Goal: Find specific page/section: Find specific page/section

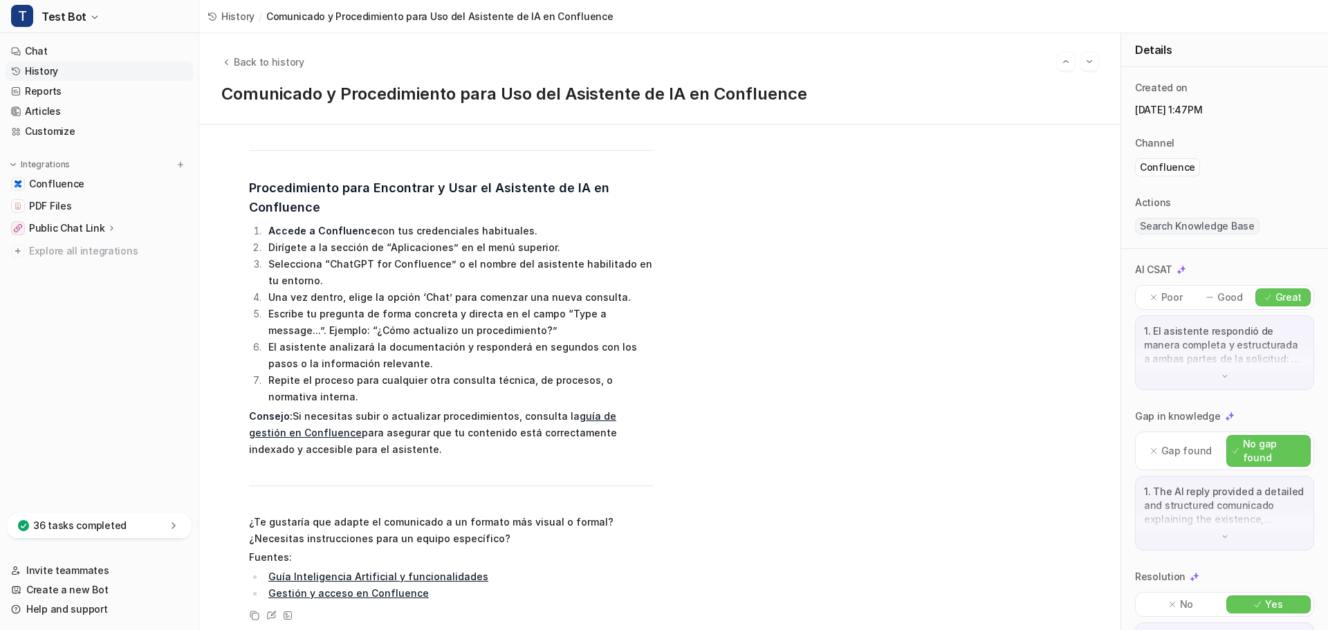
scroll to position [639, 0]
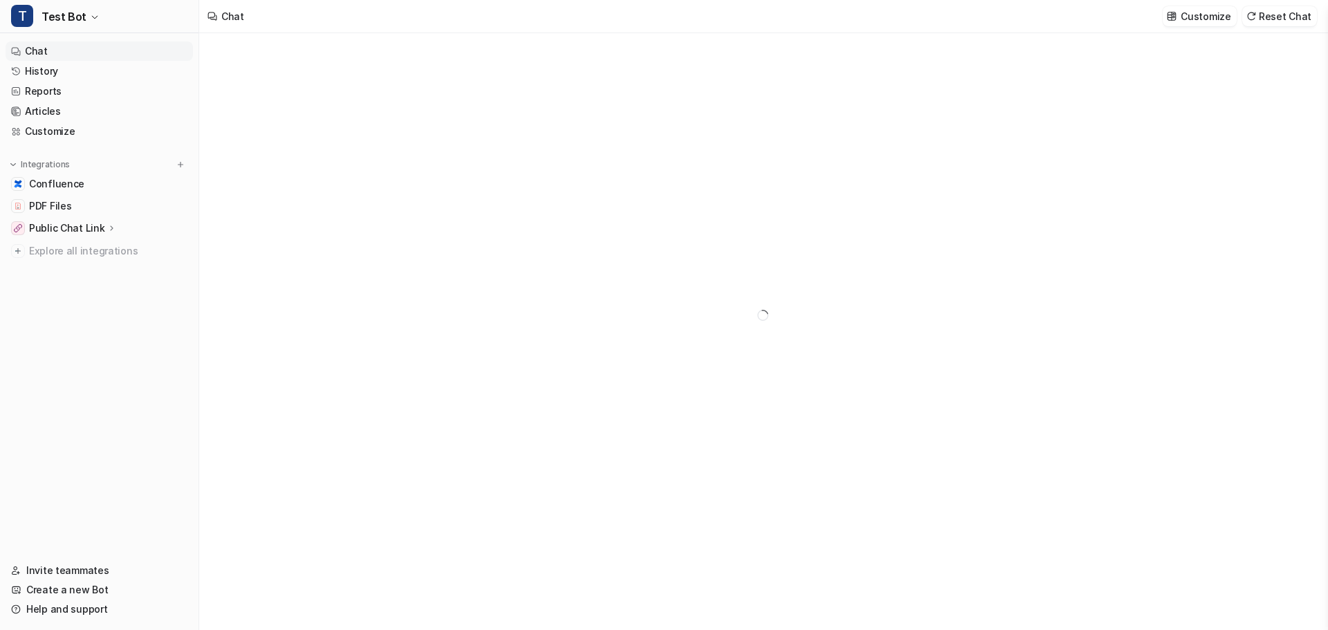
type textarea "**********"
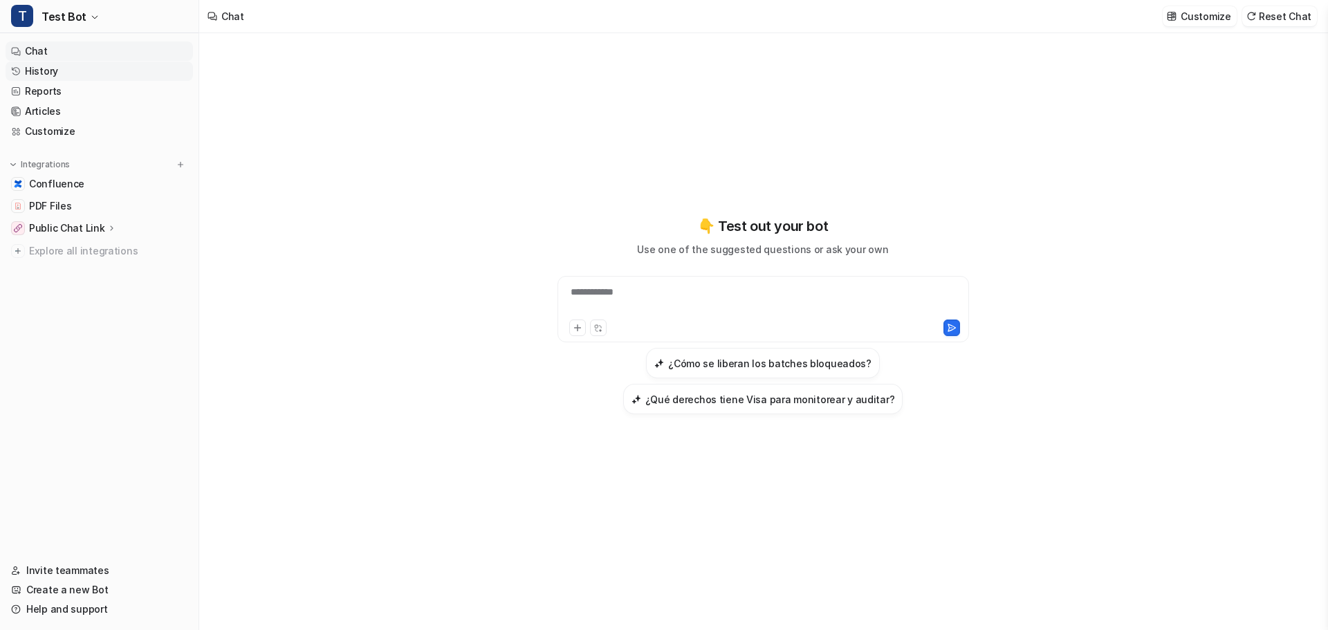
click at [47, 74] on link "History" at bounding box center [99, 71] width 187 height 19
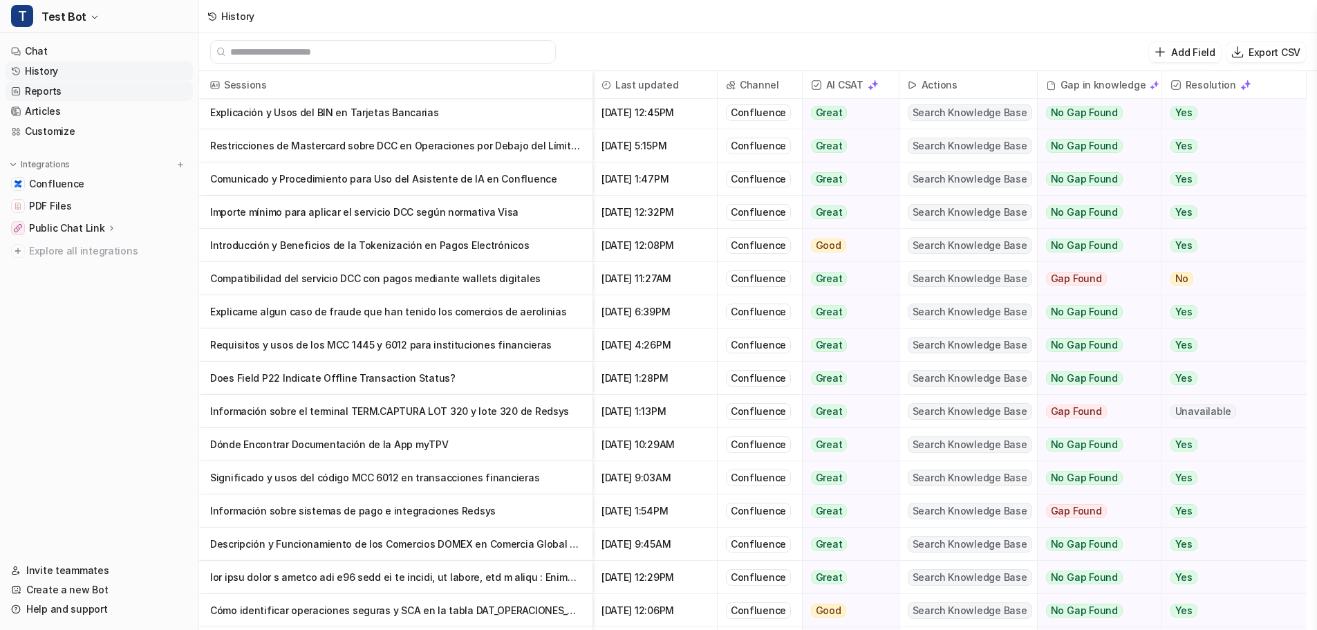
scroll to position [69, 0]
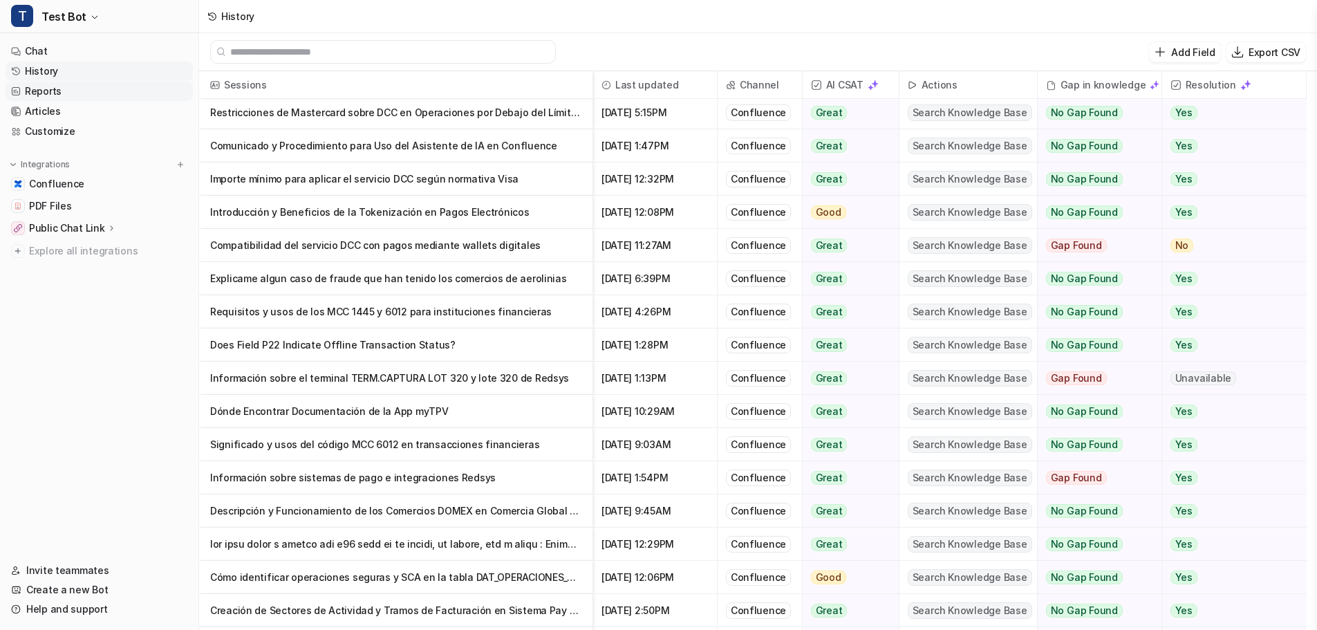
click at [49, 93] on link "Reports" at bounding box center [99, 91] width 187 height 19
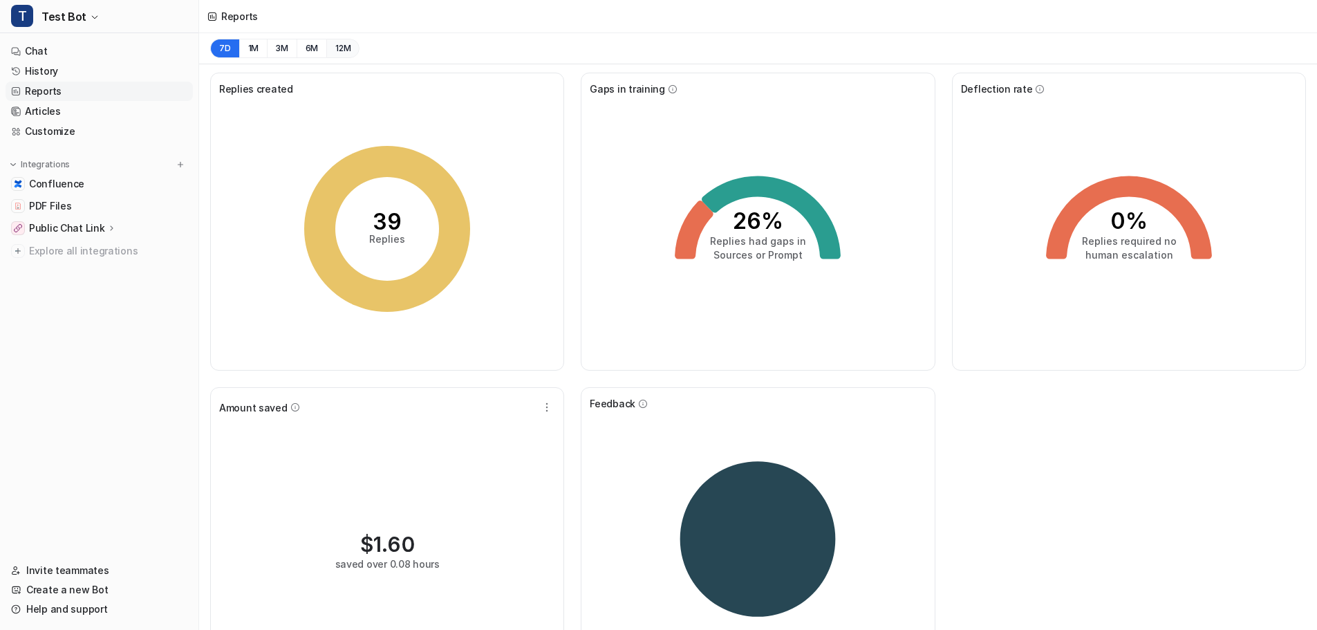
click at [335, 49] on button "12M" at bounding box center [342, 48] width 33 height 19
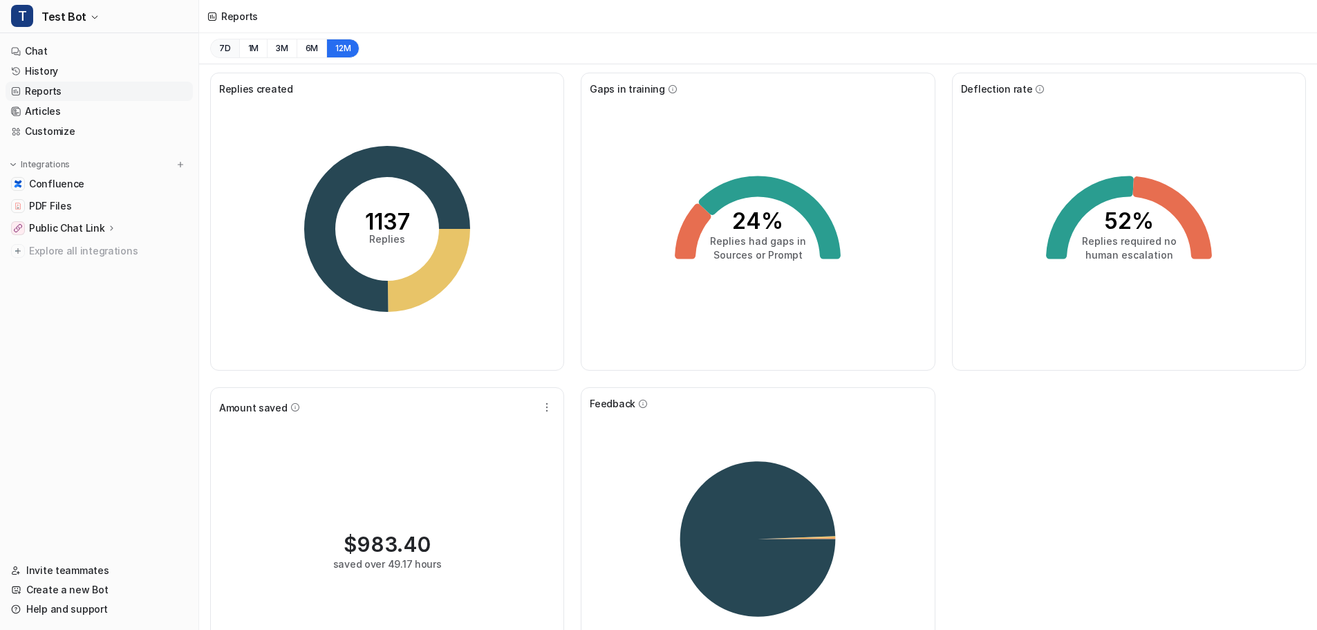
click at [230, 45] on button "7D" at bounding box center [224, 48] width 29 height 19
